Goal: Find specific page/section: Find specific page/section

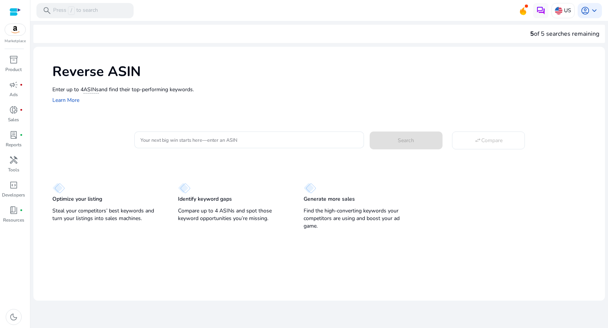
click at [17, 9] on div at bounding box center [14, 12] width 11 height 9
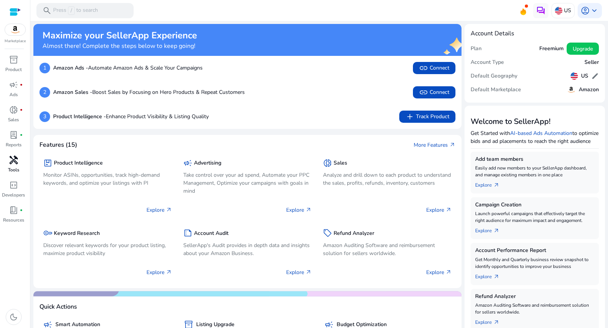
click at [11, 164] on span "handyman" at bounding box center [13, 159] width 9 height 9
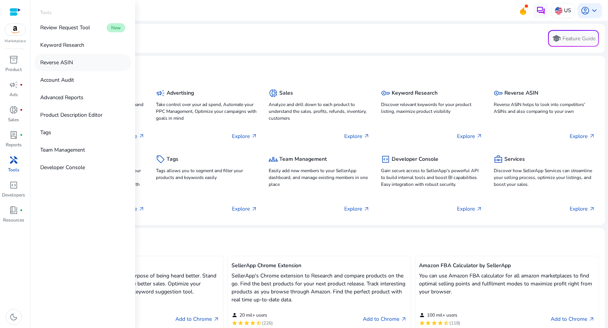
click at [63, 62] on p "Reverse ASIN" at bounding box center [56, 62] width 33 height 8
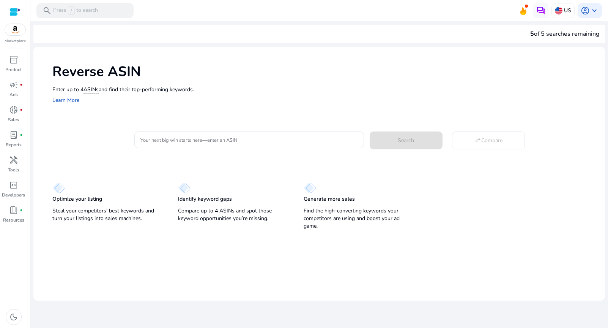
click at [584, 115] on div "Reverse ASIN Enter up to 4 ASINs and find their top-performing keywords. Learn …" at bounding box center [319, 83] width 572 height 73
